Goal: Information Seeking & Learning: Find specific fact

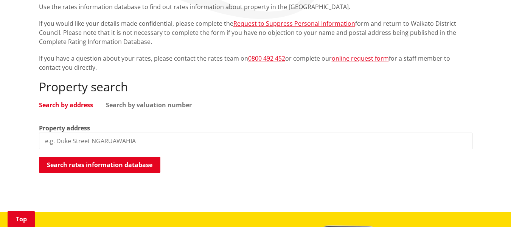
scroll to position [151, 0]
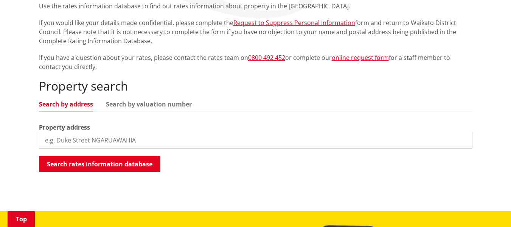
click at [61, 140] on input "search" at bounding box center [256, 140] width 434 height 17
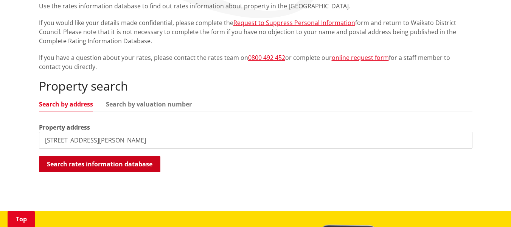
click at [84, 162] on button "Search rates information database" at bounding box center [99, 164] width 121 height 16
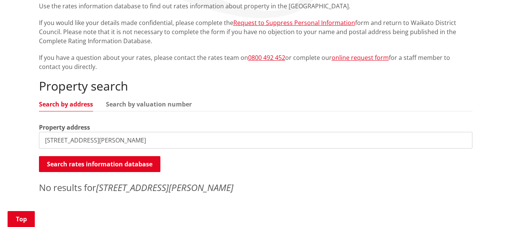
click at [113, 141] on input "96 Russell Road, Huntly" at bounding box center [256, 140] width 434 height 17
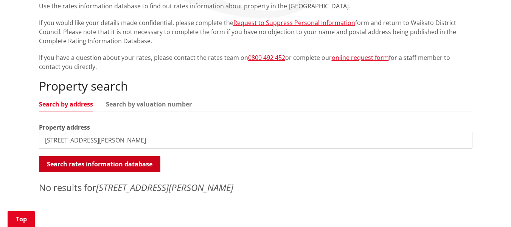
type input "96 Russell Road"
click at [82, 164] on button "Search rates information database" at bounding box center [99, 164] width 121 height 16
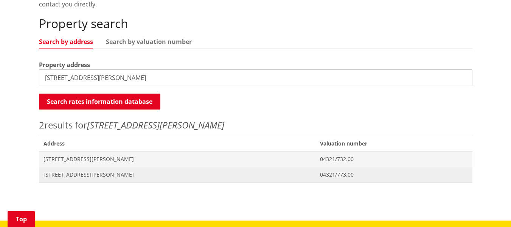
scroll to position [227, 0]
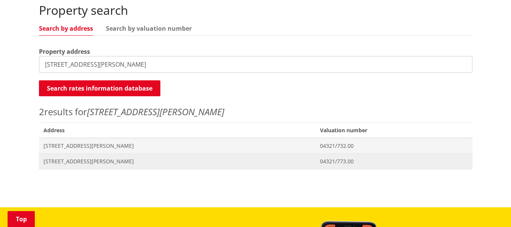
click at [68, 160] on span "[STREET_ADDRESS][PERSON_NAME]" at bounding box center [178, 161] width 268 height 8
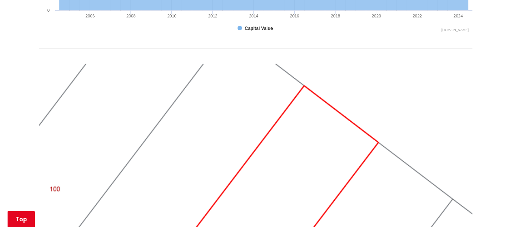
scroll to position [681, 0]
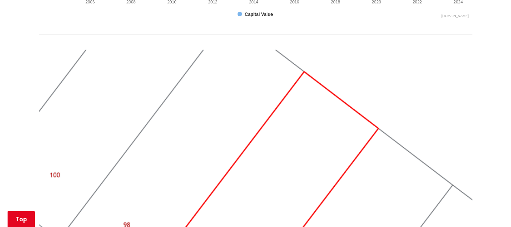
click at [436, 72] on img at bounding box center [256, 212] width 434 height 325
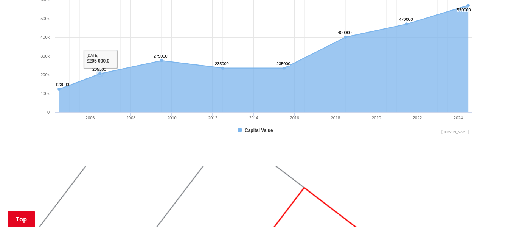
scroll to position [492, 0]
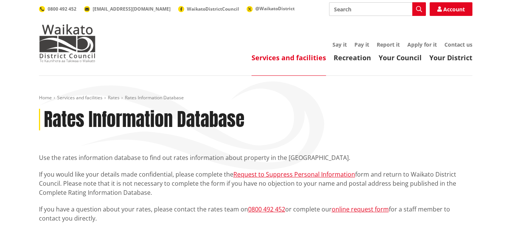
scroll to position [227, 0]
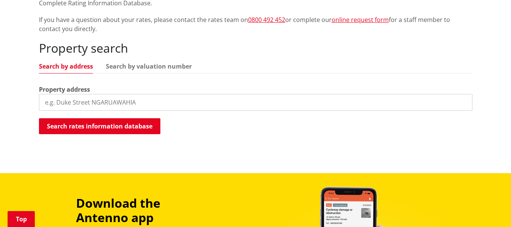
click at [62, 102] on input "search" at bounding box center [256, 102] width 434 height 17
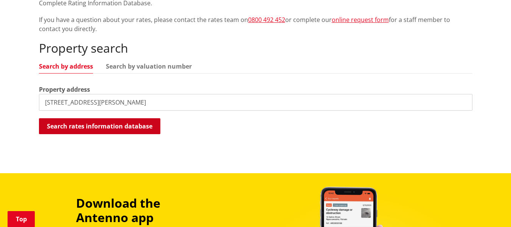
type input "[STREET_ADDRESS][PERSON_NAME]"
click at [70, 129] on button "Search rates information database" at bounding box center [99, 126] width 121 height 16
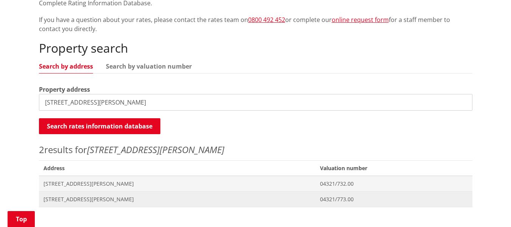
click at [75, 196] on span "[STREET_ADDRESS][PERSON_NAME]" at bounding box center [178, 199] width 268 height 8
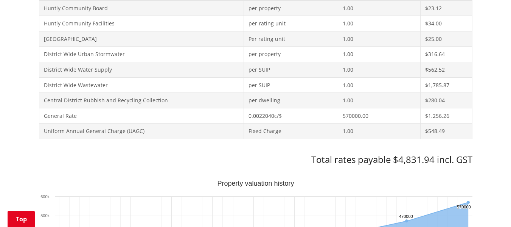
scroll to position [303, 0]
